Goal: Information Seeking & Learning: Learn about a topic

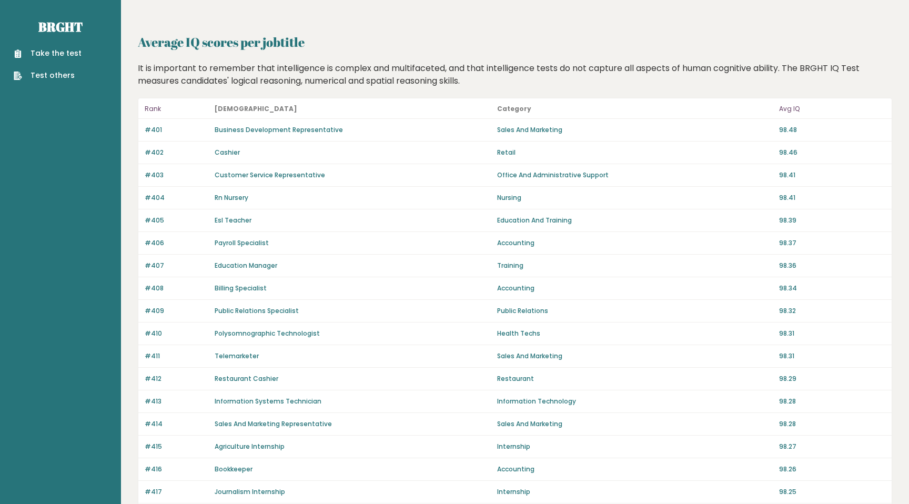
click at [309, 85] on div "It is important to remember that intelligence is complex and multifaceted, and …" at bounding box center [515, 74] width 762 height 25
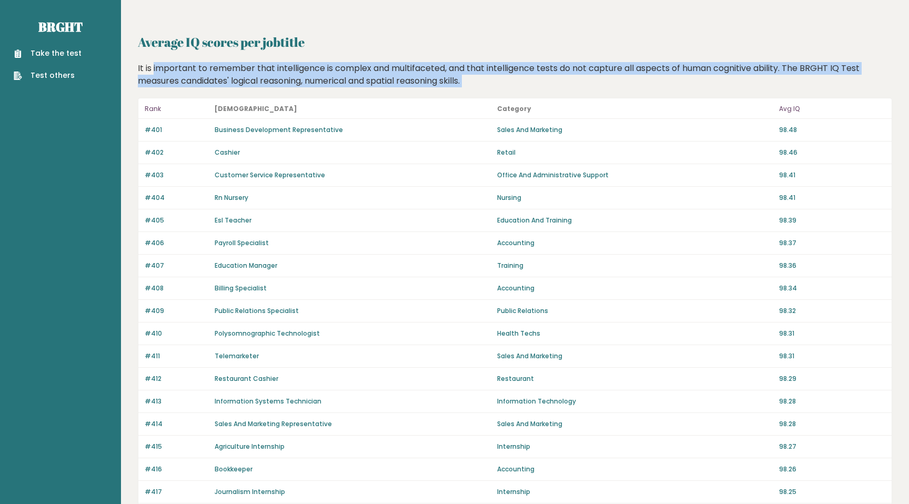
click at [309, 85] on div "It is important to remember that intelligence is complex and multifaceted, and …" at bounding box center [515, 74] width 762 height 25
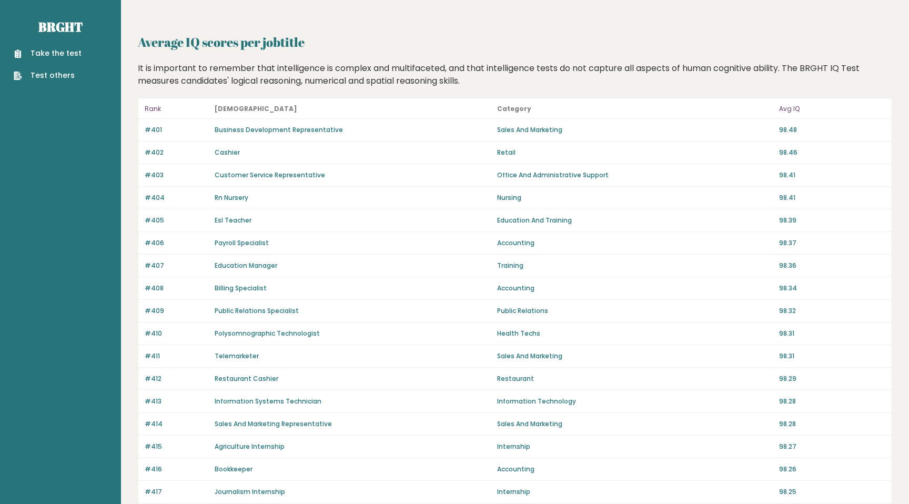
scroll to position [610, 0]
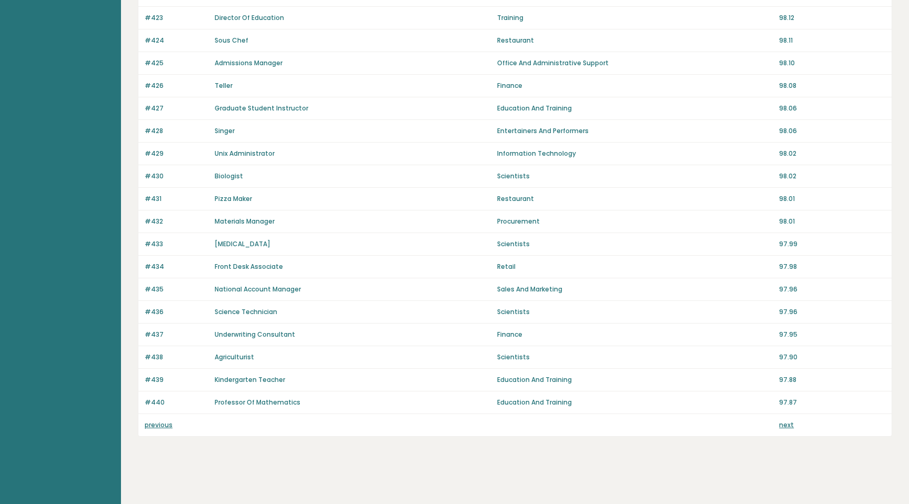
click at [787, 425] on link "next" at bounding box center [786, 424] width 15 height 9
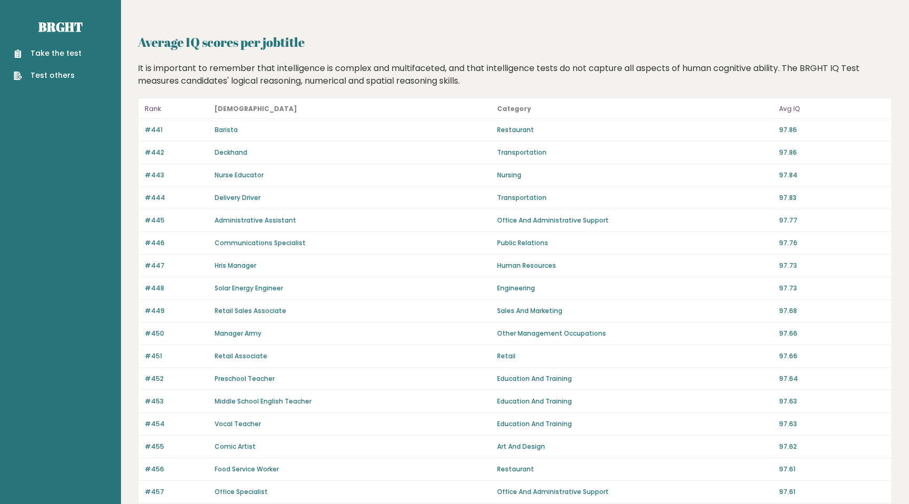
scroll to position [610, 0]
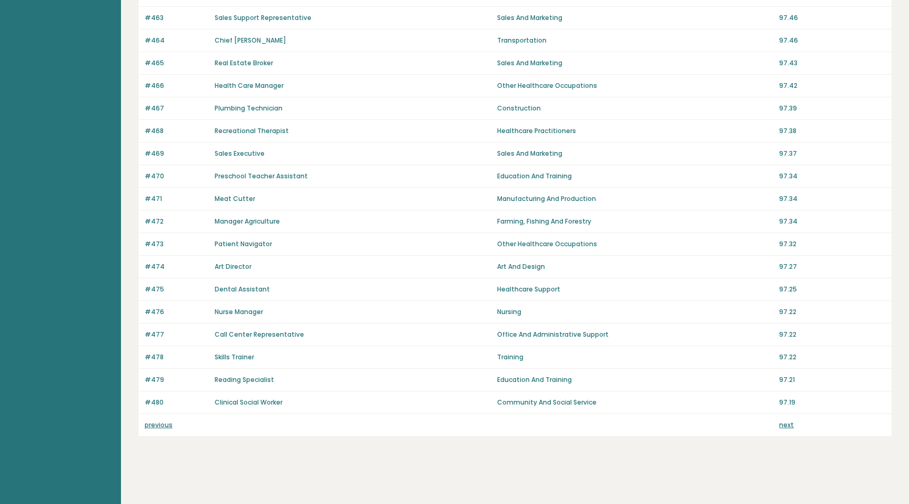
click at [784, 426] on link "next" at bounding box center [786, 424] width 15 height 9
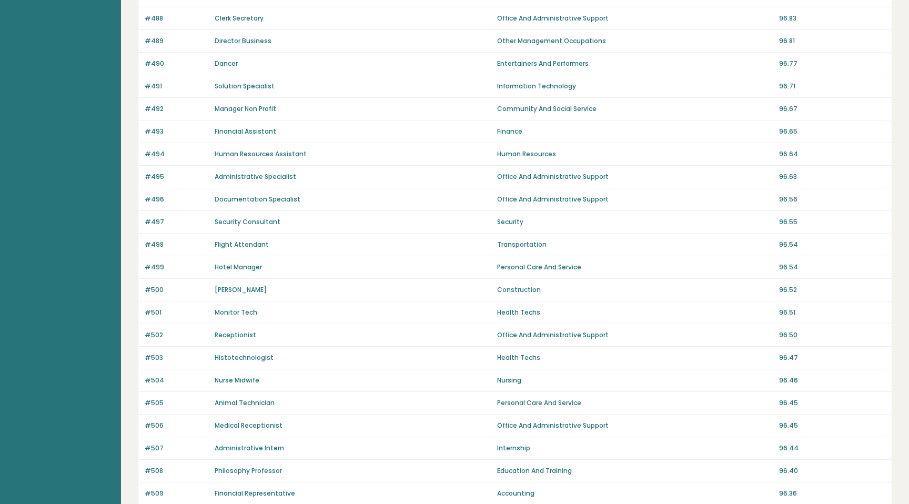
scroll to position [610, 0]
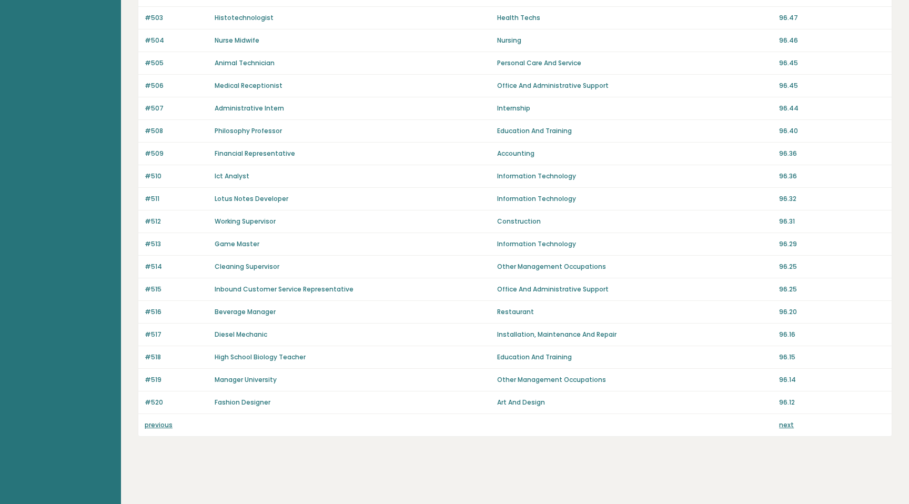
click at [789, 429] on link "next" at bounding box center [786, 424] width 15 height 9
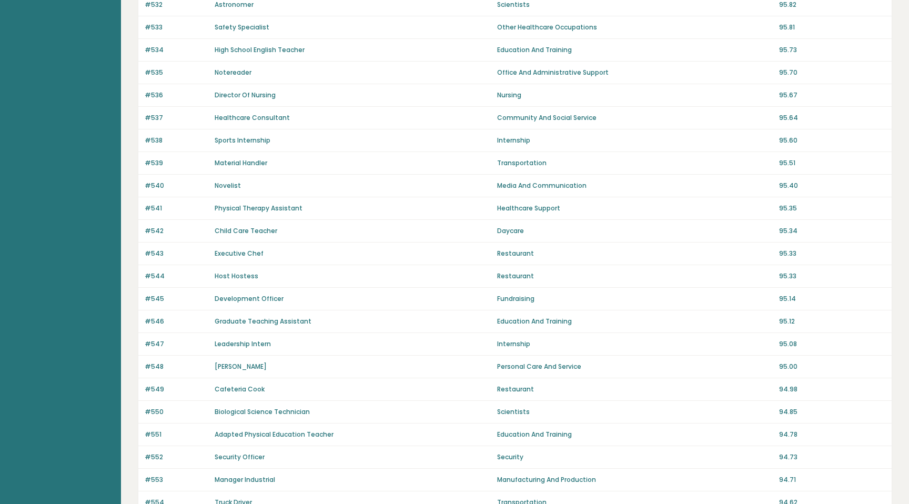
scroll to position [610, 0]
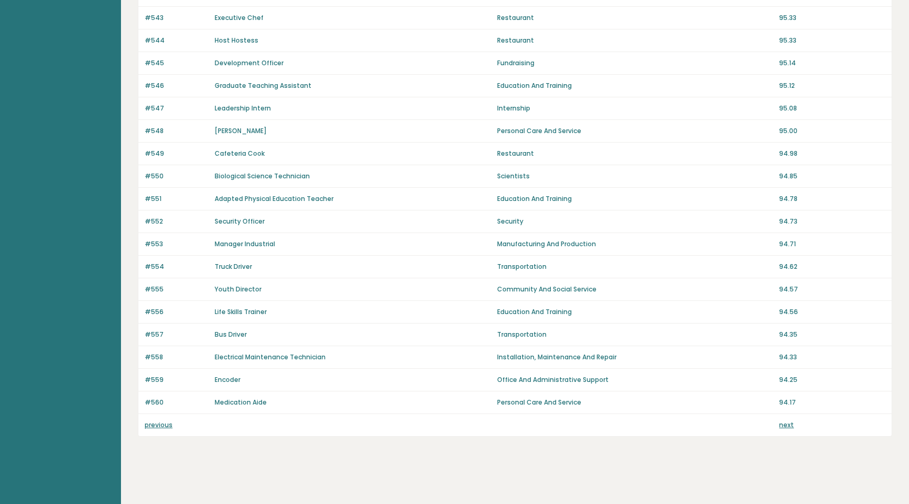
click at [789, 429] on link "next" at bounding box center [786, 424] width 15 height 9
